Goal: Find specific page/section: Find specific page/section

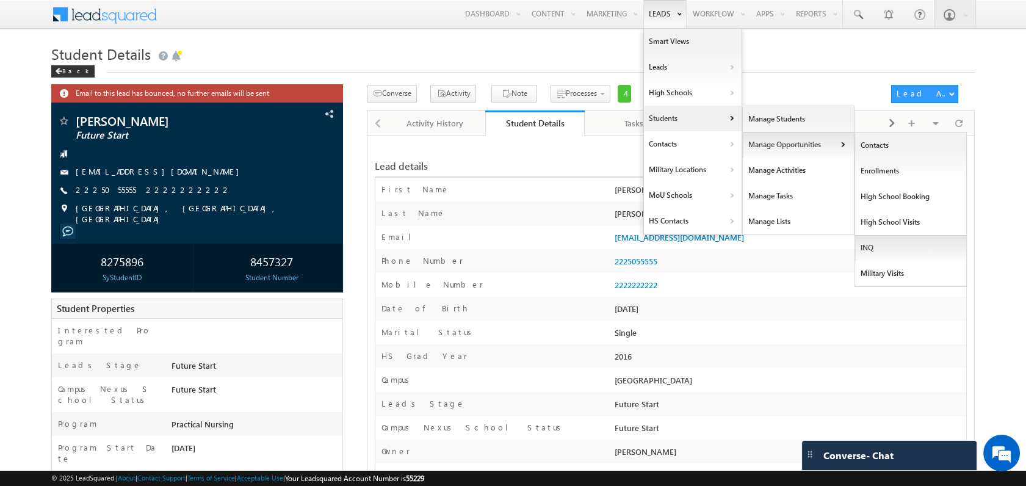
click at [867, 242] on link "INQ" at bounding box center [911, 248] width 112 height 26
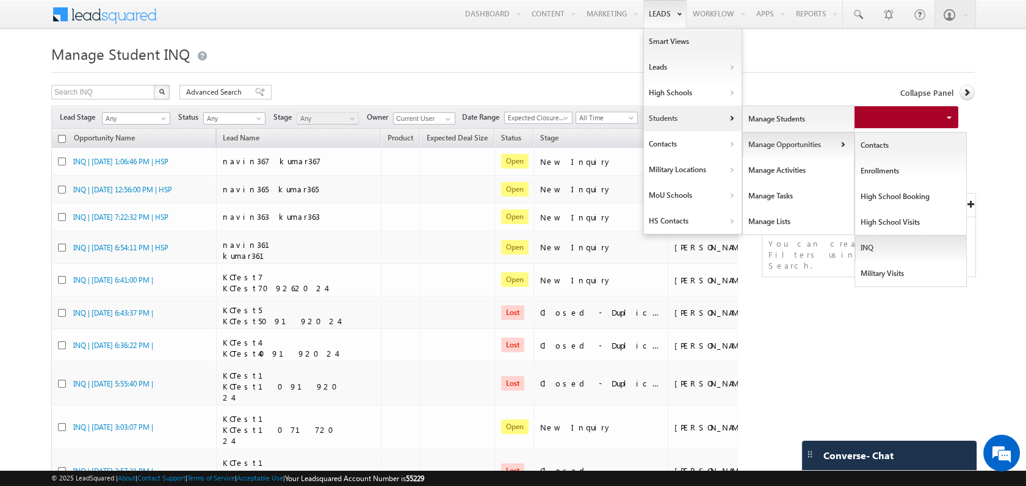
click at [864, 243] on link "INQ" at bounding box center [911, 248] width 112 height 26
click at [880, 244] on link "INQ" at bounding box center [911, 248] width 112 height 26
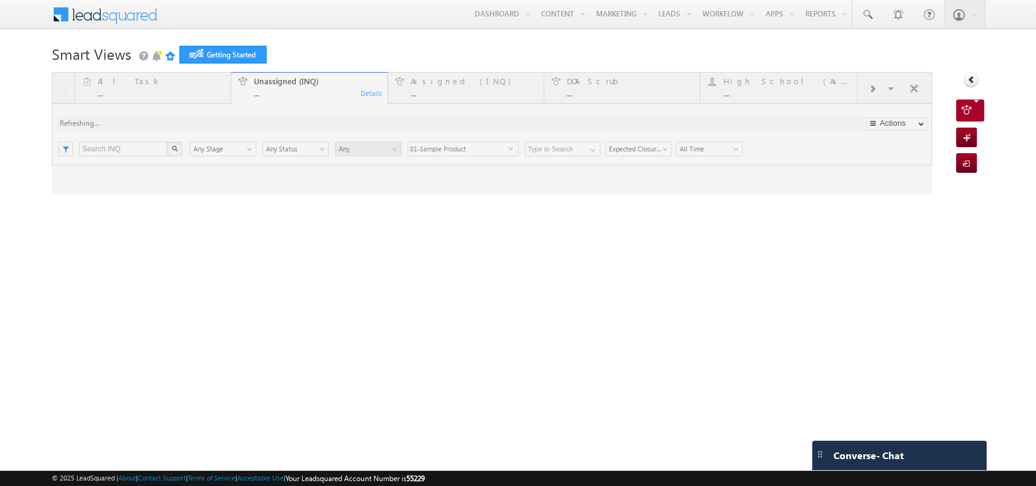
type input "Any Owner"
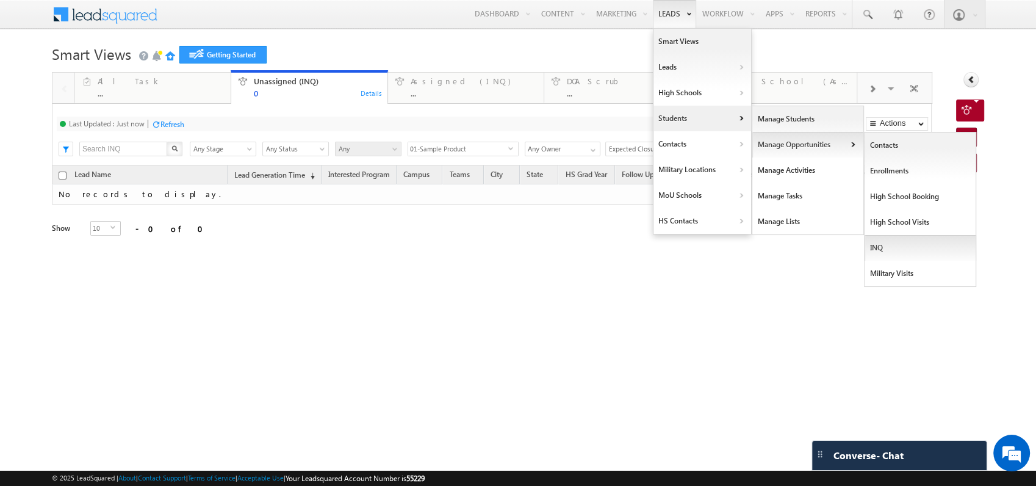
click at [889, 242] on link "INQ" at bounding box center [920, 248] width 112 height 26
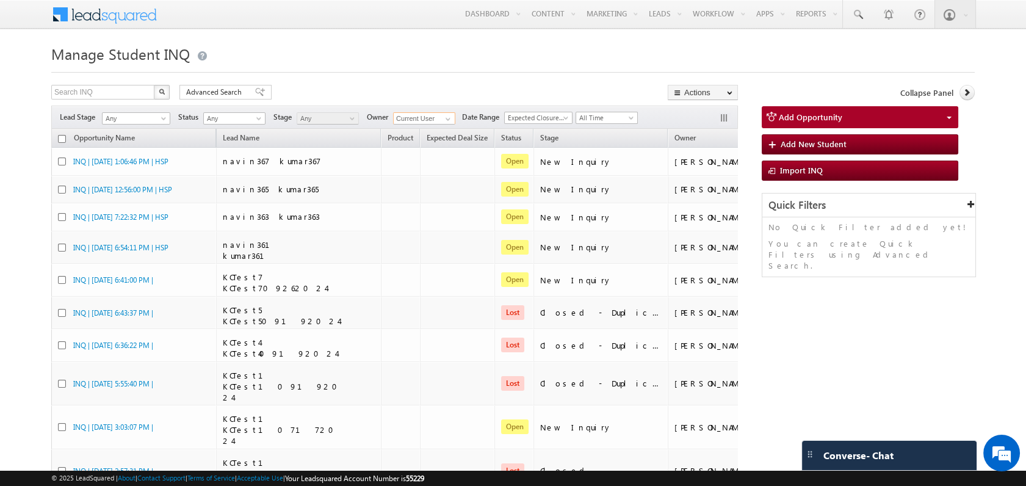
click at [411, 119] on input "Current User" at bounding box center [424, 118] width 62 height 12
type input "[PERSON_NAME]"
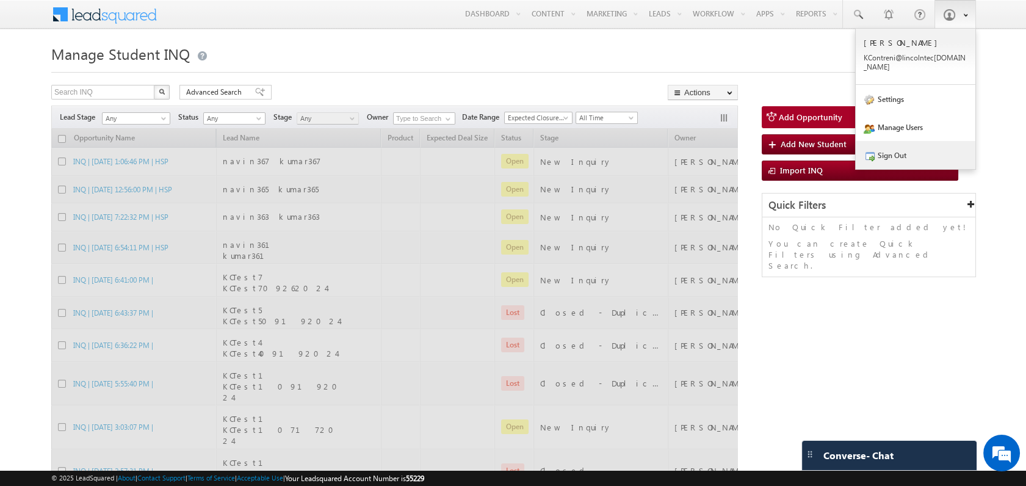
click at [914, 148] on link "Sign Out" at bounding box center [915, 155] width 120 height 28
